Goal: Task Accomplishment & Management: Manage account settings

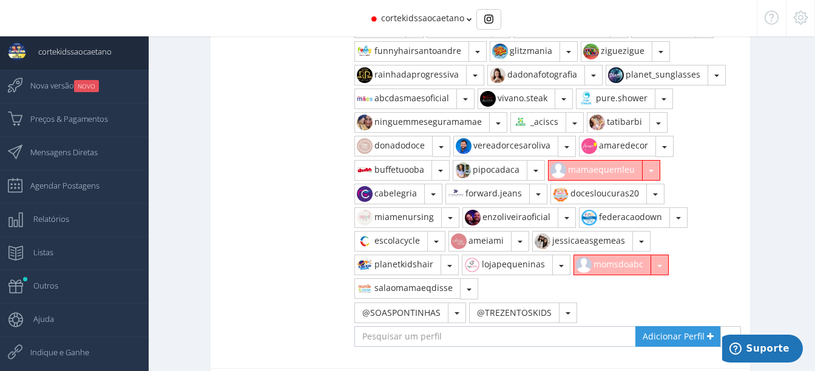
scroll to position [1118, 0]
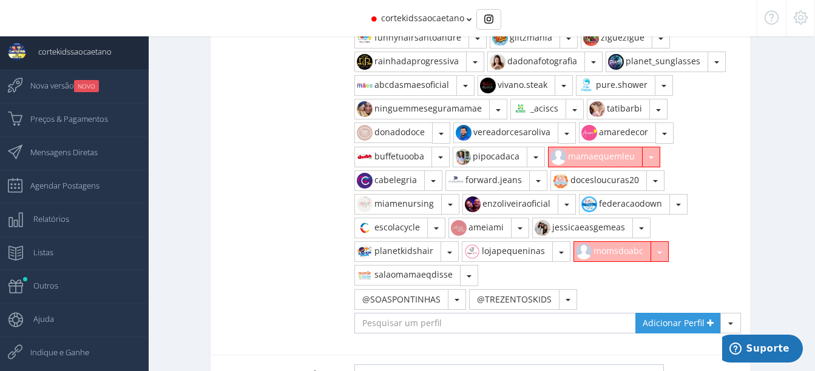
click at [654, 147] on button "button" at bounding box center [651, 157] width 18 height 21
click at [583, 174] on link "Remover" at bounding box center [601, 184] width 105 height 21
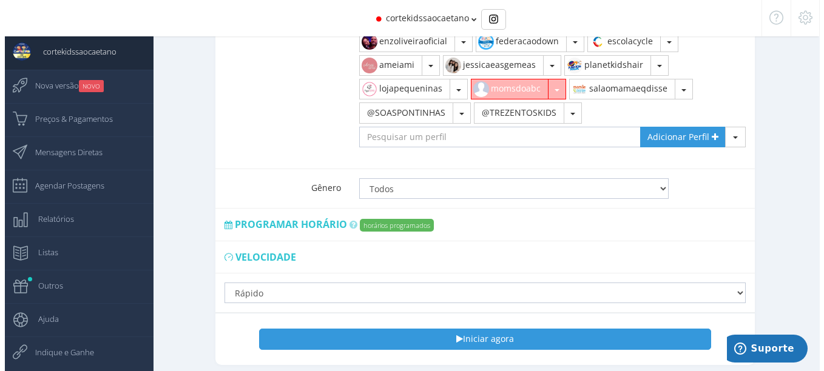
scroll to position [1314, 0]
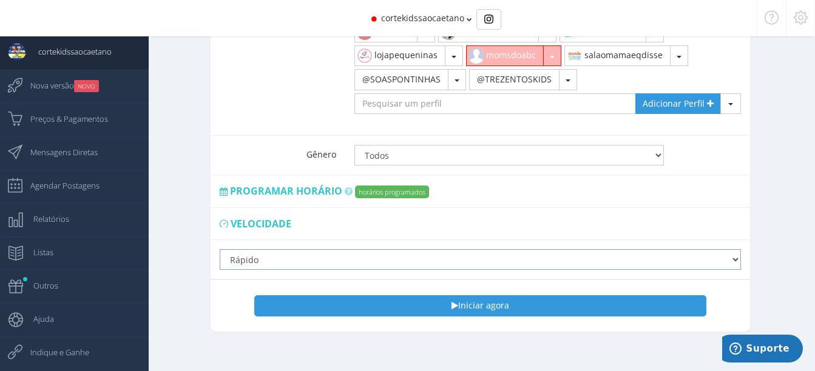
click at [276, 249] on select "Lento Normal Rápido Super Rápido" at bounding box center [480, 259] width 521 height 21
select select "normal"
click at [220, 249] on select "Lento Normal Rápido Super Rápido" at bounding box center [480, 259] width 521 height 21
click at [377, 186] on label "horários programados" at bounding box center [392, 192] width 74 height 13
click at [376, 186] on label "horários programados" at bounding box center [392, 192] width 74 height 13
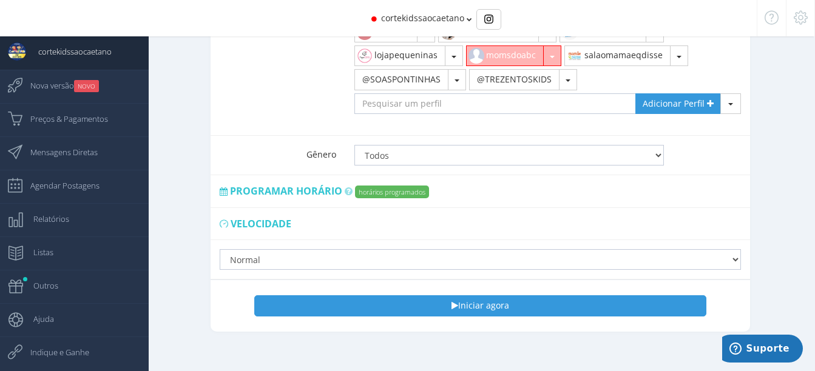
click at [288, 185] on span "Programar horário" at bounding box center [286, 191] width 112 height 13
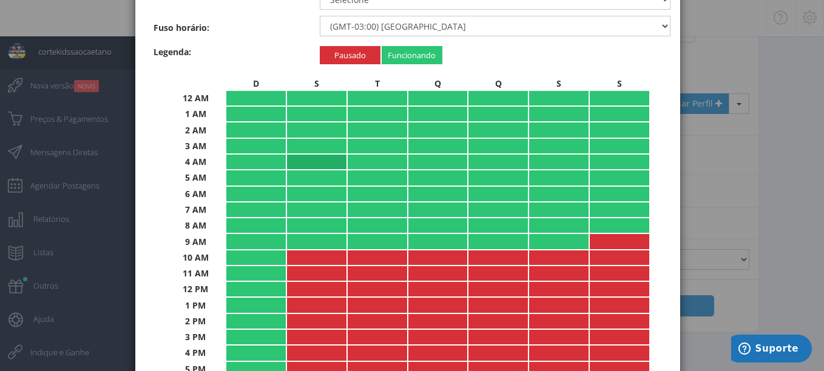
scroll to position [0, 0]
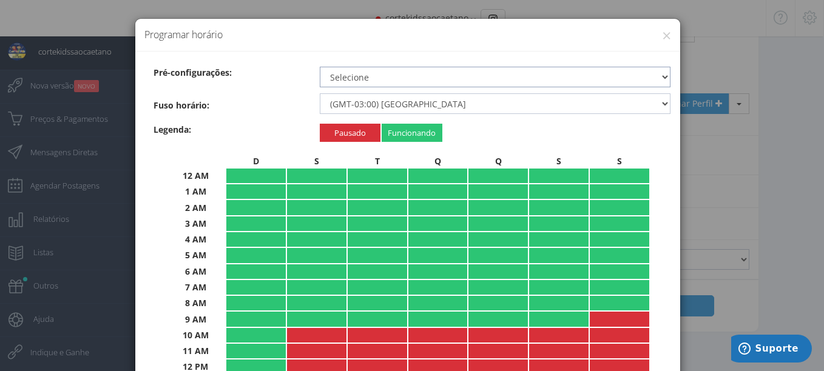
click at [402, 84] on select "Selecione 24 horas por dia Durante o dia Recommended Período noturno Nenhum" at bounding box center [495, 77] width 351 height 21
select select "nighttime"
click at [320, 67] on select "Selecione 24 horas por dia Durante o dia Recommended Período noturno Nenhum" at bounding box center [495, 77] width 351 height 21
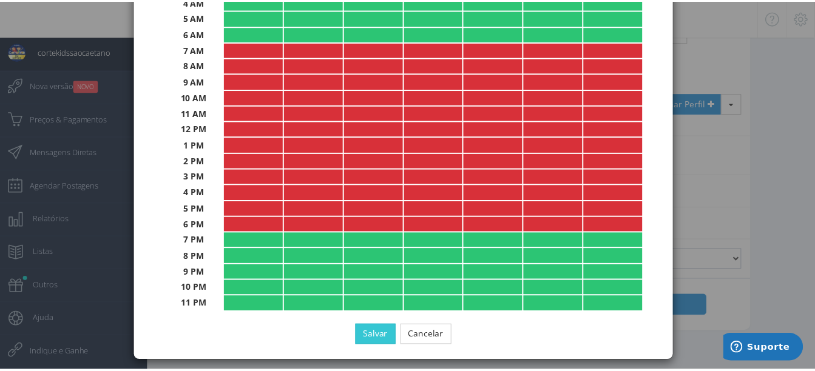
scroll to position [239, 0]
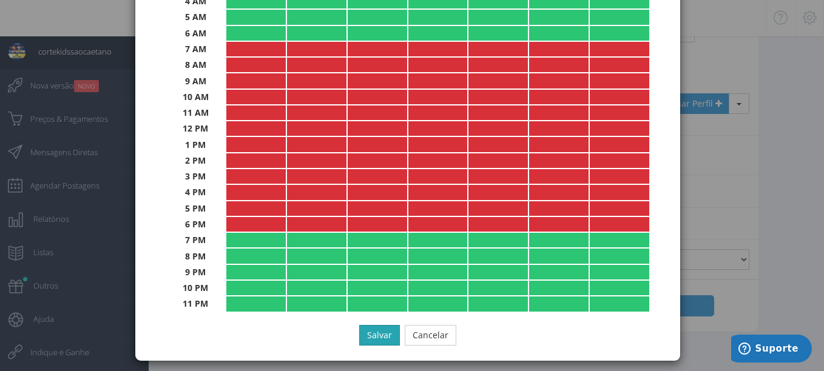
click at [377, 337] on button "Salvar" at bounding box center [379, 335] width 41 height 21
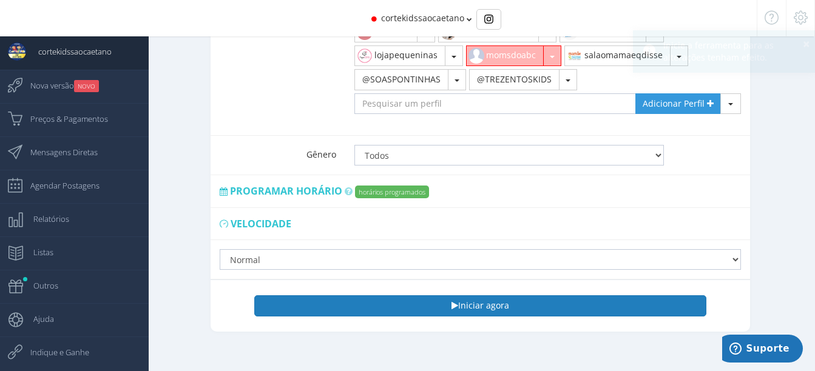
drag, startPoint x: 472, startPoint y: 305, endPoint x: 478, endPoint y: 289, distance: 17.7
click at [478, 289] on div "Iniciar agora Pausar" at bounding box center [480, 305] width 520 height 39
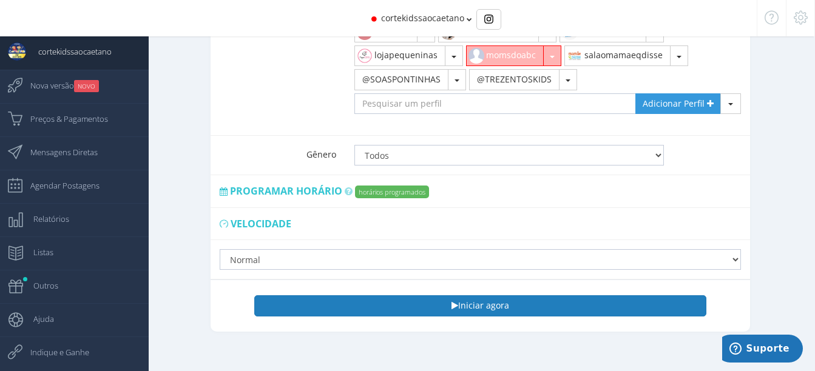
click at [478, 296] on button "Iniciar agora" at bounding box center [480, 306] width 452 height 21
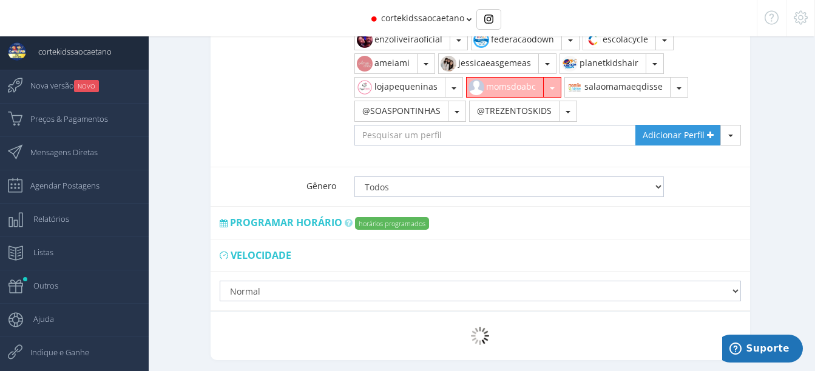
scroll to position [1283, 0]
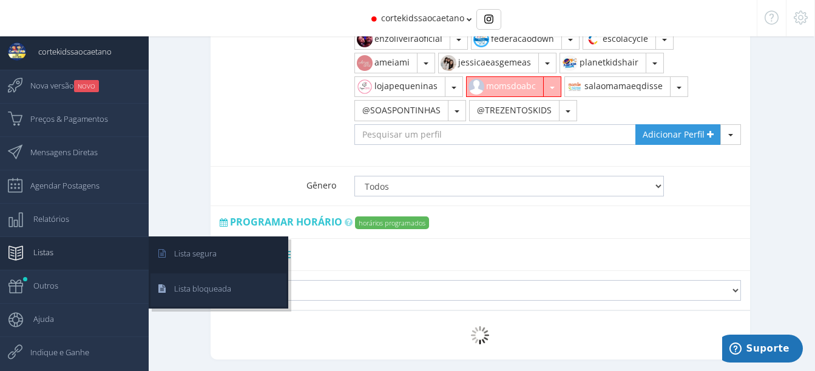
click at [185, 288] on span "Lista bloqueada" at bounding box center [196, 289] width 69 height 30
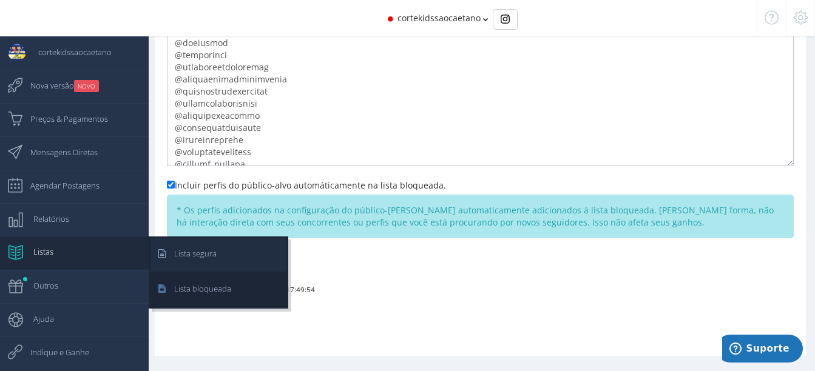
click at [226, 248] on link "Lista segura" at bounding box center [219, 255] width 136 height 33
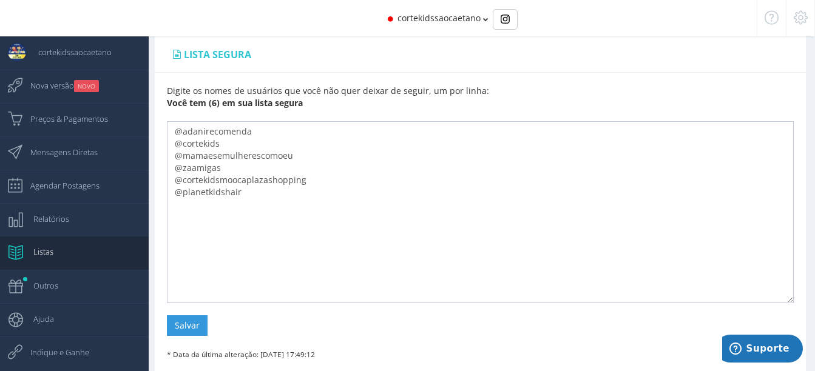
scroll to position [65, 0]
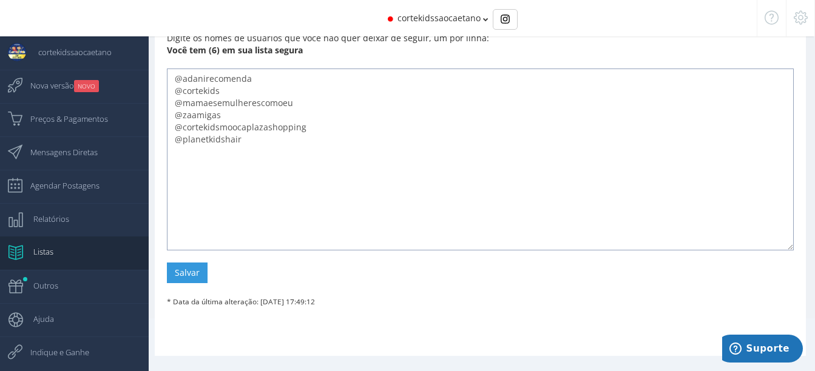
click at [242, 138] on textarea "@adanirecomenda @cortekids @mamaesemulherescomoeu @zaamigas @cortekidsmoocaplaz…" at bounding box center [480, 160] width 627 height 182
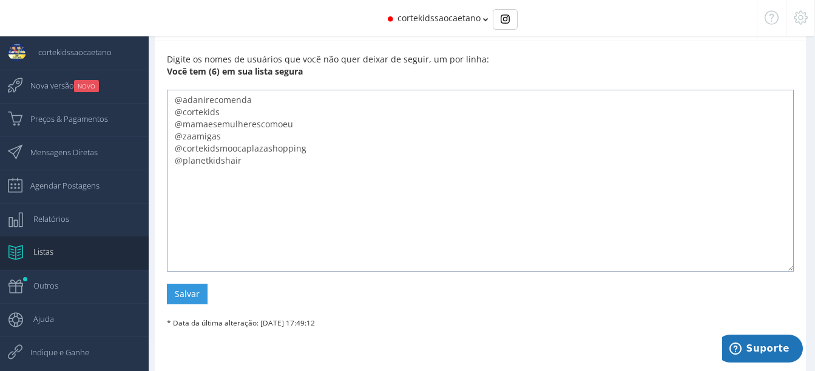
scroll to position [43, 0]
type textarea "@adanirecomenda @cortekids @mamaesemulherescomoeu @zaamigas @cortekidsmoocaplaz…"
click at [180, 293] on button "Salvar" at bounding box center [187, 295] width 41 height 21
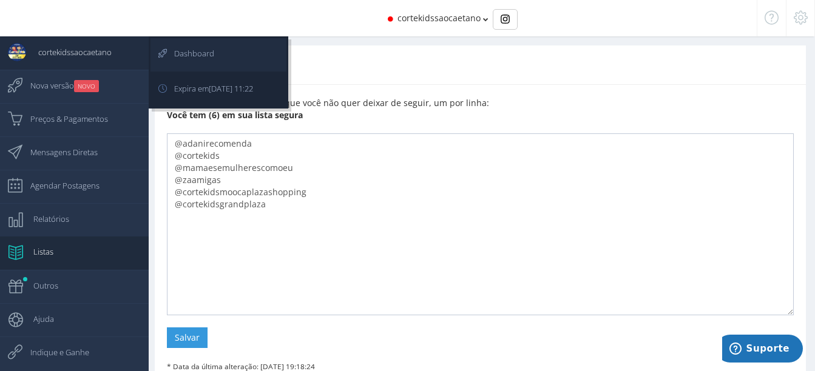
click at [200, 50] on span "Dashboard" at bounding box center [188, 53] width 52 height 30
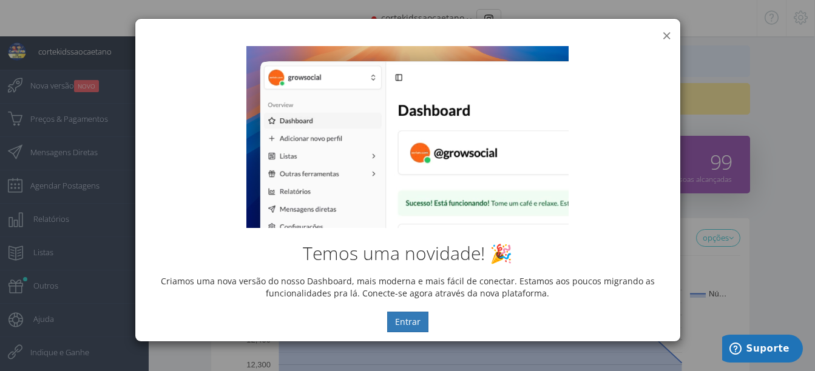
click at [664, 36] on button "×" at bounding box center [666, 35] width 9 height 16
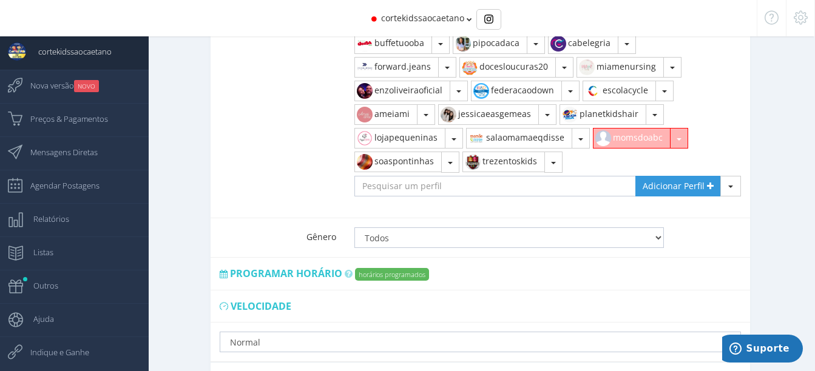
scroll to position [1314, 0]
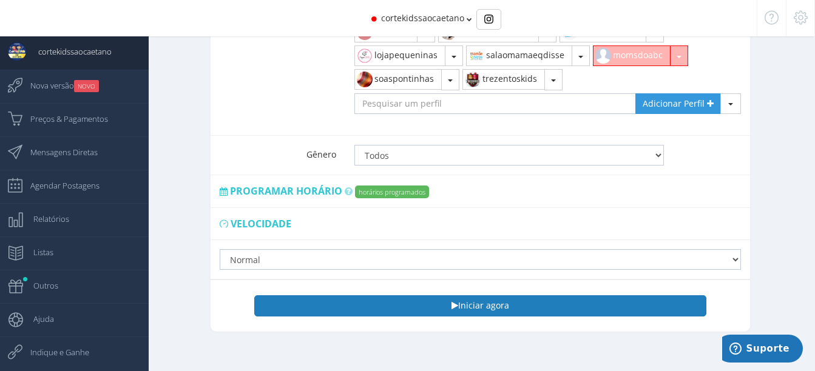
click at [461, 296] on button "Iniciar agora" at bounding box center [480, 306] width 452 height 21
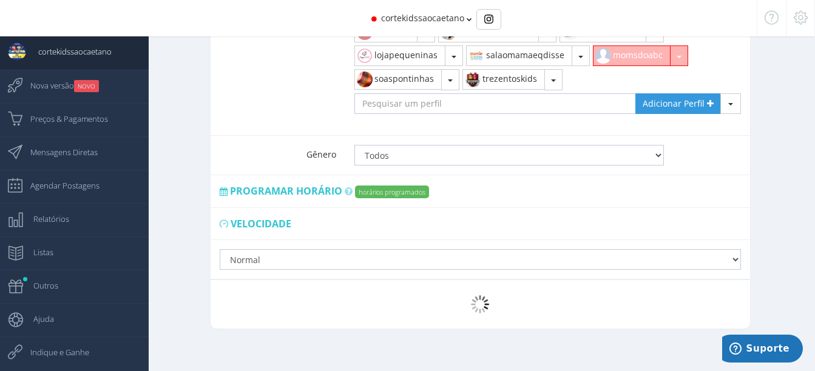
scroll to position [1311, 0]
